Goal: Task Accomplishment & Management: Manage account settings

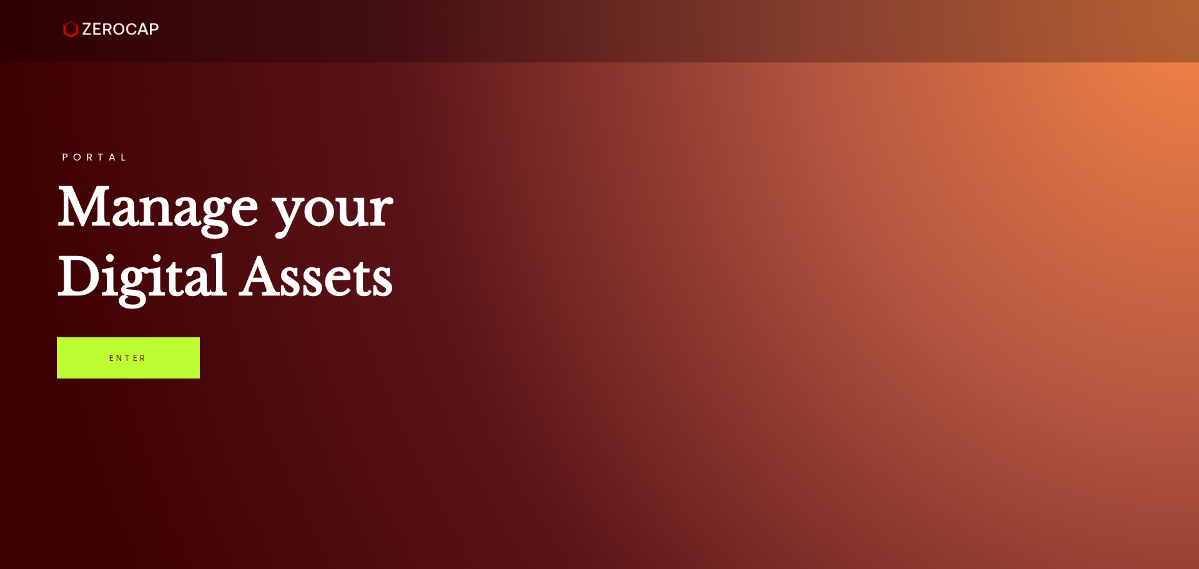
click at [104, 370] on link "Enter" at bounding box center [128, 357] width 143 height 41
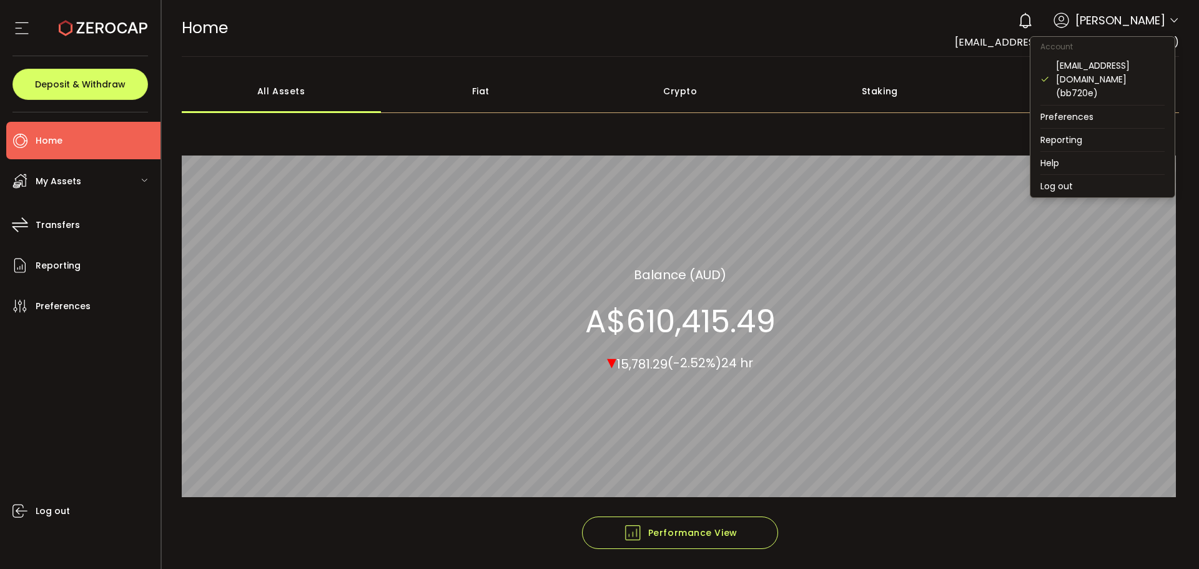
click at [1169, 19] on icon at bounding box center [1174, 21] width 10 height 10
click at [1050, 175] on li "Log out" at bounding box center [1103, 186] width 144 height 22
